Goal: Task Accomplishment & Management: Manage account settings

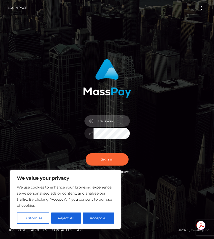
click at [110, 122] on input "text" at bounding box center [112, 120] width 36 height 11
type input "[EMAIL_ADDRESS][DOMAIN_NAME]"
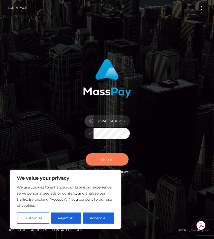
click at [116, 165] on button "Sign in" at bounding box center [107, 159] width 43 height 12
click at [116, 163] on button "Sign in" at bounding box center [107, 159] width 43 height 12
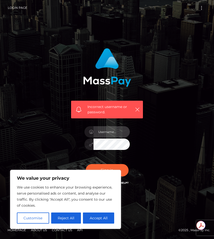
click at [111, 134] on input "text" at bounding box center [112, 131] width 36 height 11
click at [145, 136] on div "Incorrect username or password." at bounding box center [106, 116] width 79 height 145
